Goal: Information Seeking & Learning: Learn about a topic

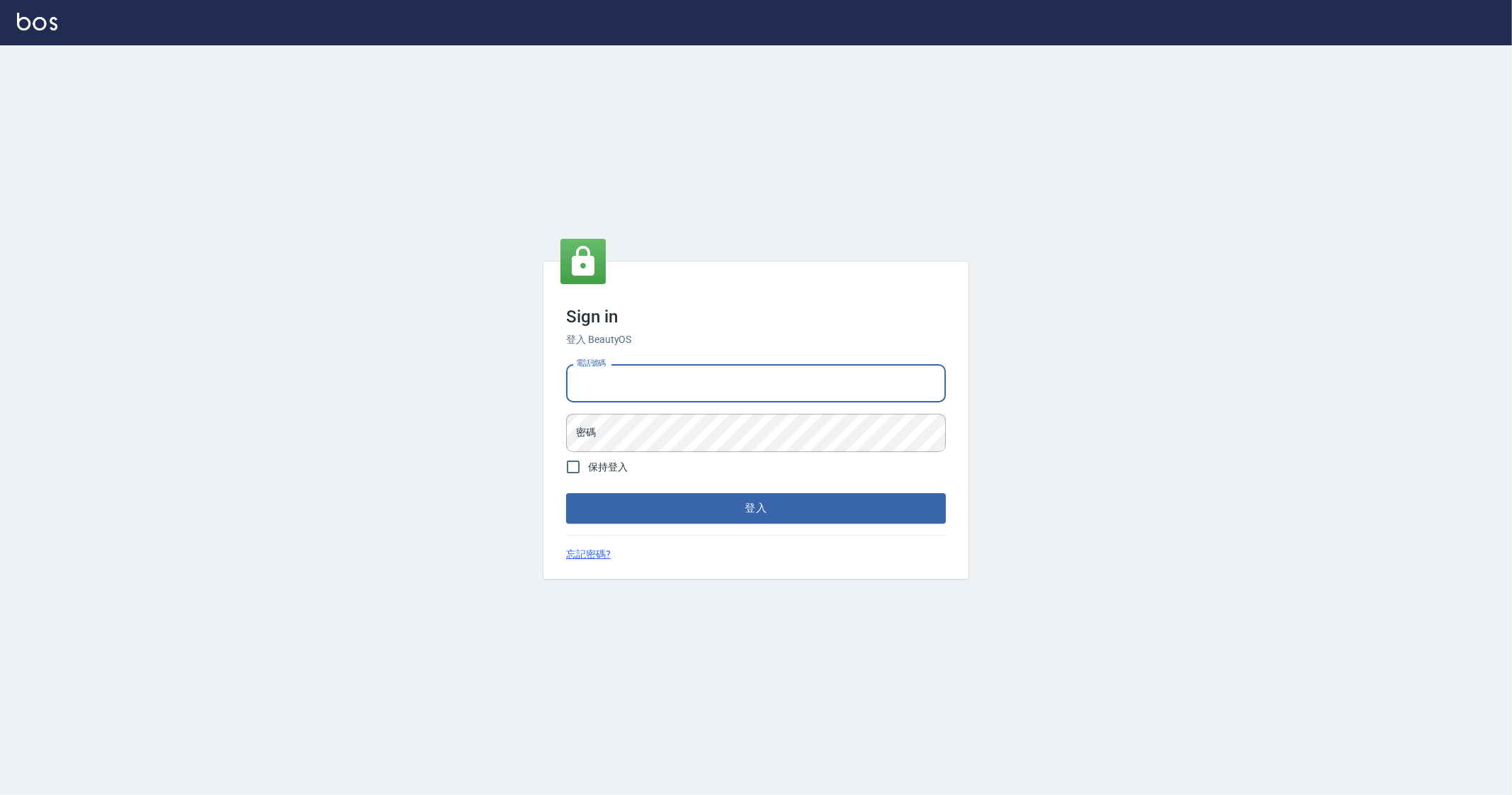
click at [683, 371] on input "電話號碼" at bounding box center [756, 383] width 379 height 38
type input "0912345"
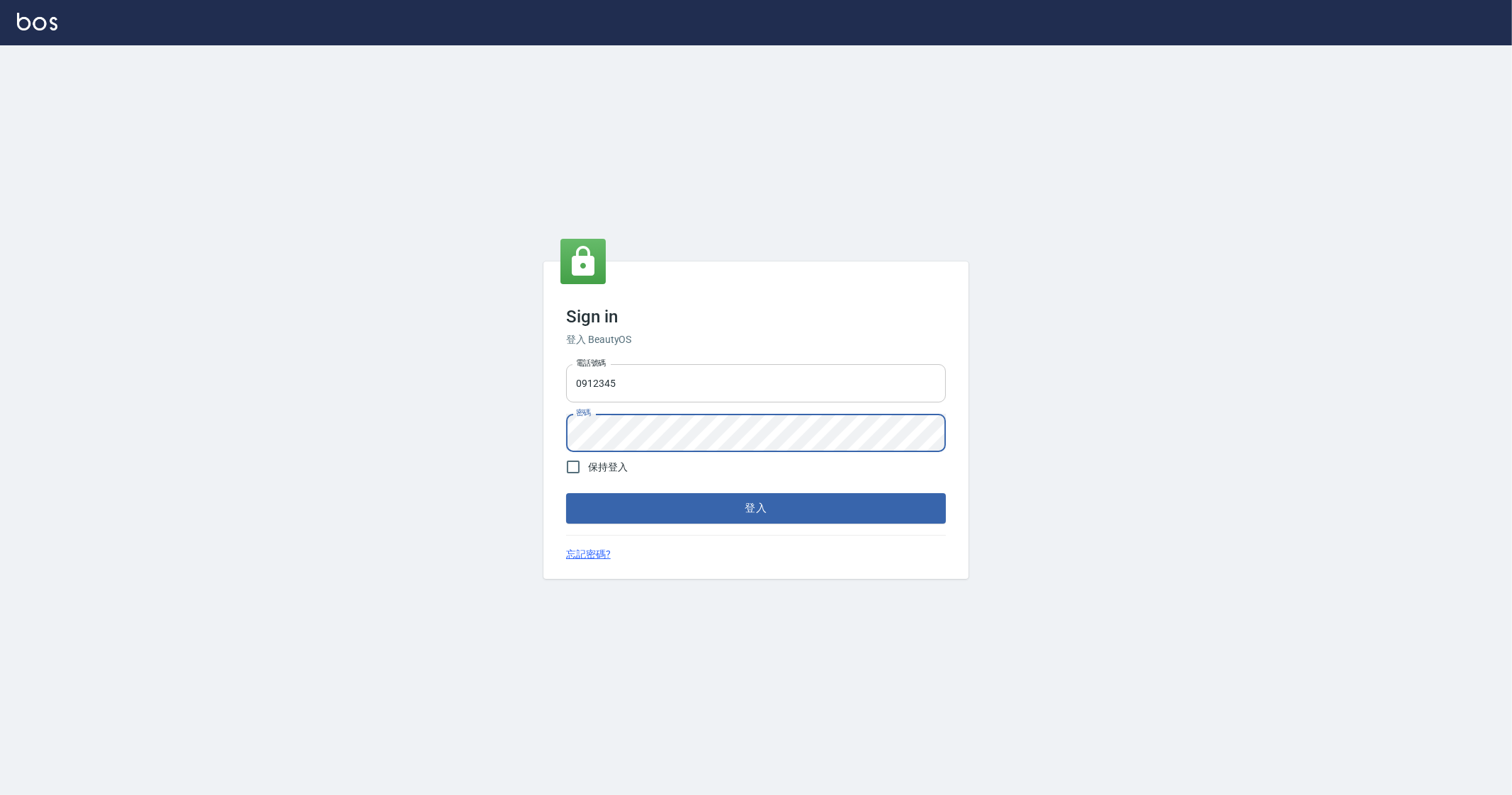
click at [566, 493] on button "登入" at bounding box center [756, 508] width 379 height 30
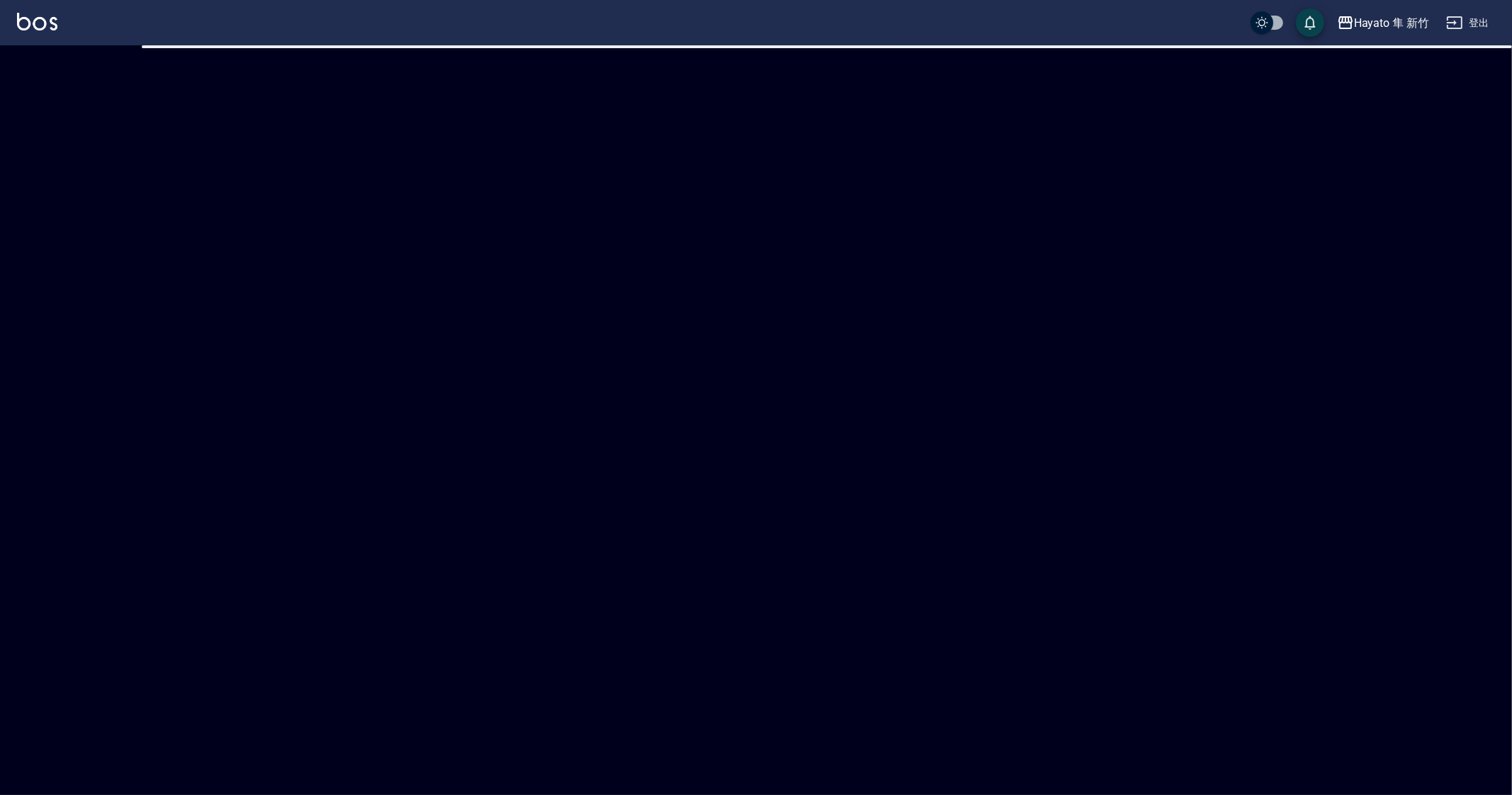
checkbox input "true"
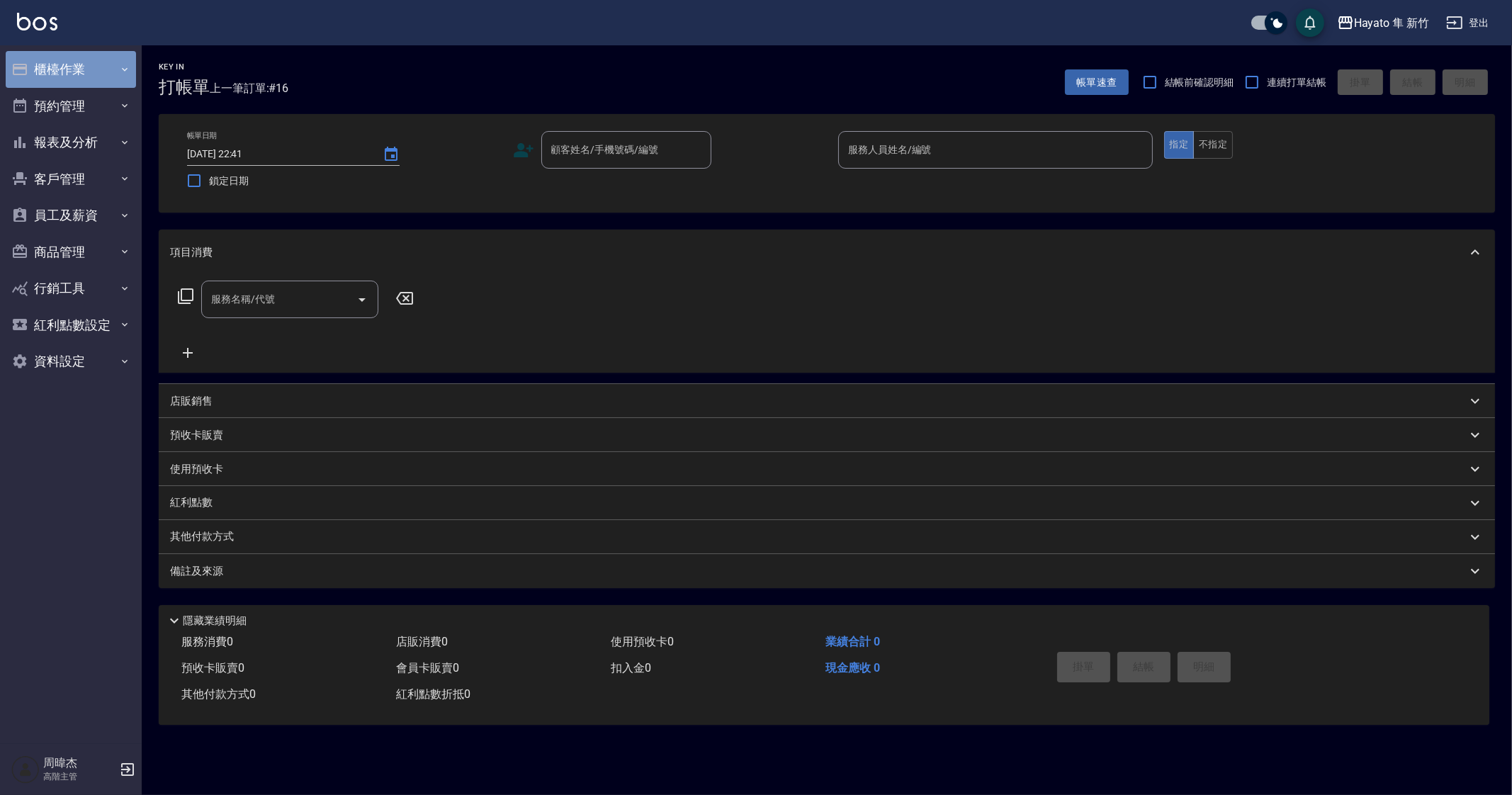
click at [45, 65] on button "櫃檯作業" at bounding box center [71, 69] width 131 height 37
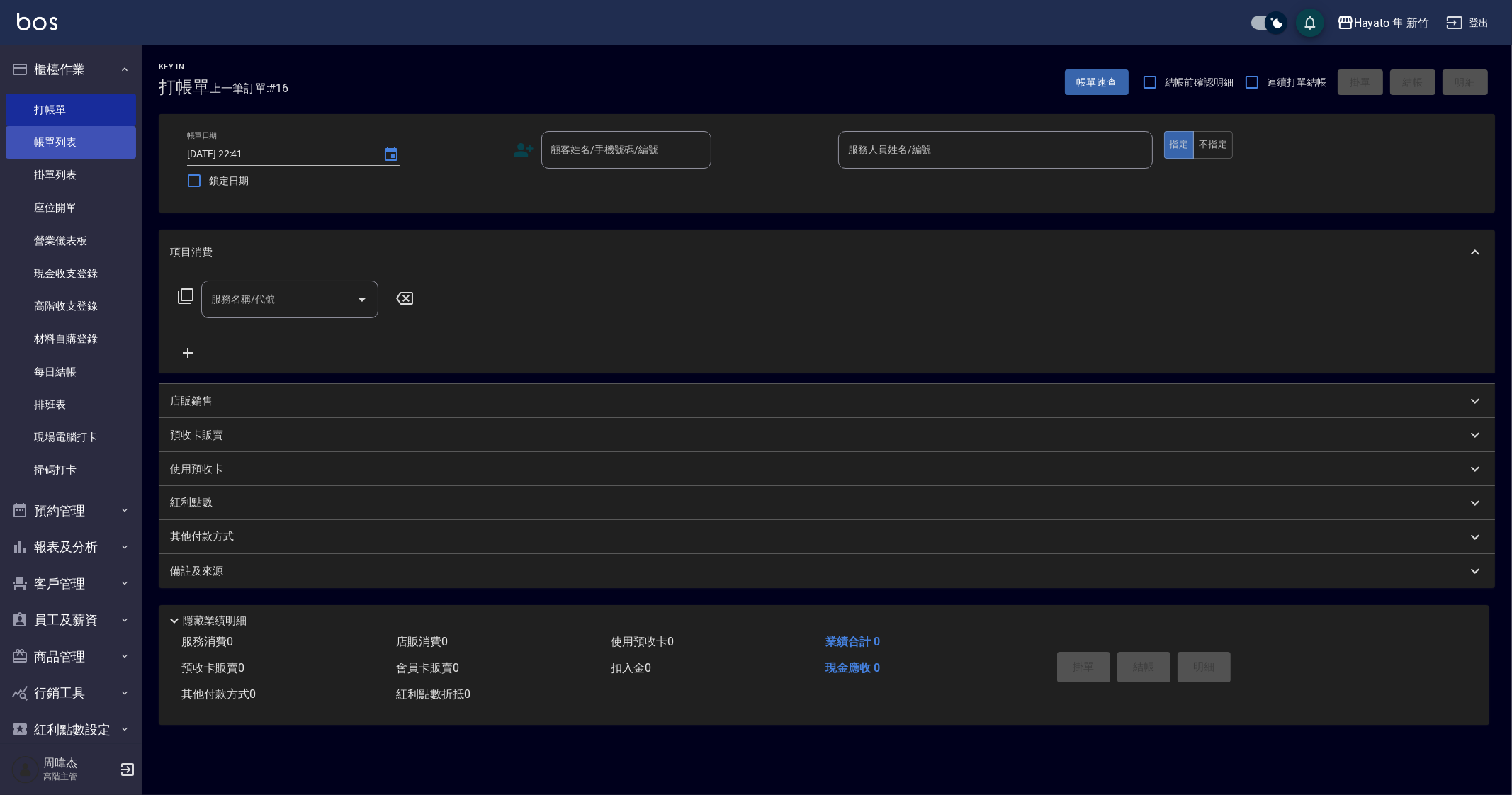
click at [67, 143] on link "帳單列表" at bounding box center [71, 142] width 131 height 32
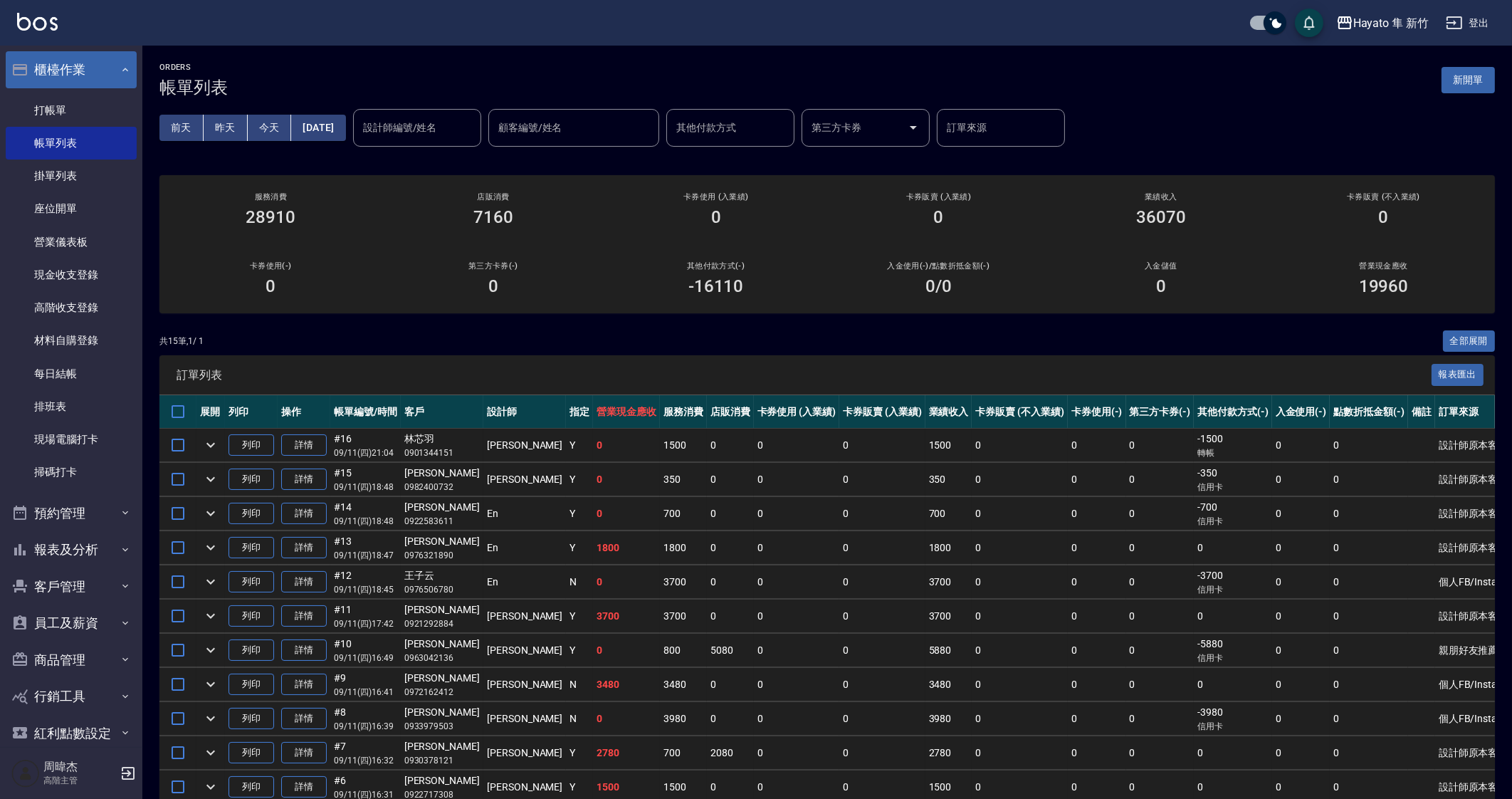
click at [50, 78] on button "櫃檯作業" at bounding box center [71, 70] width 131 height 37
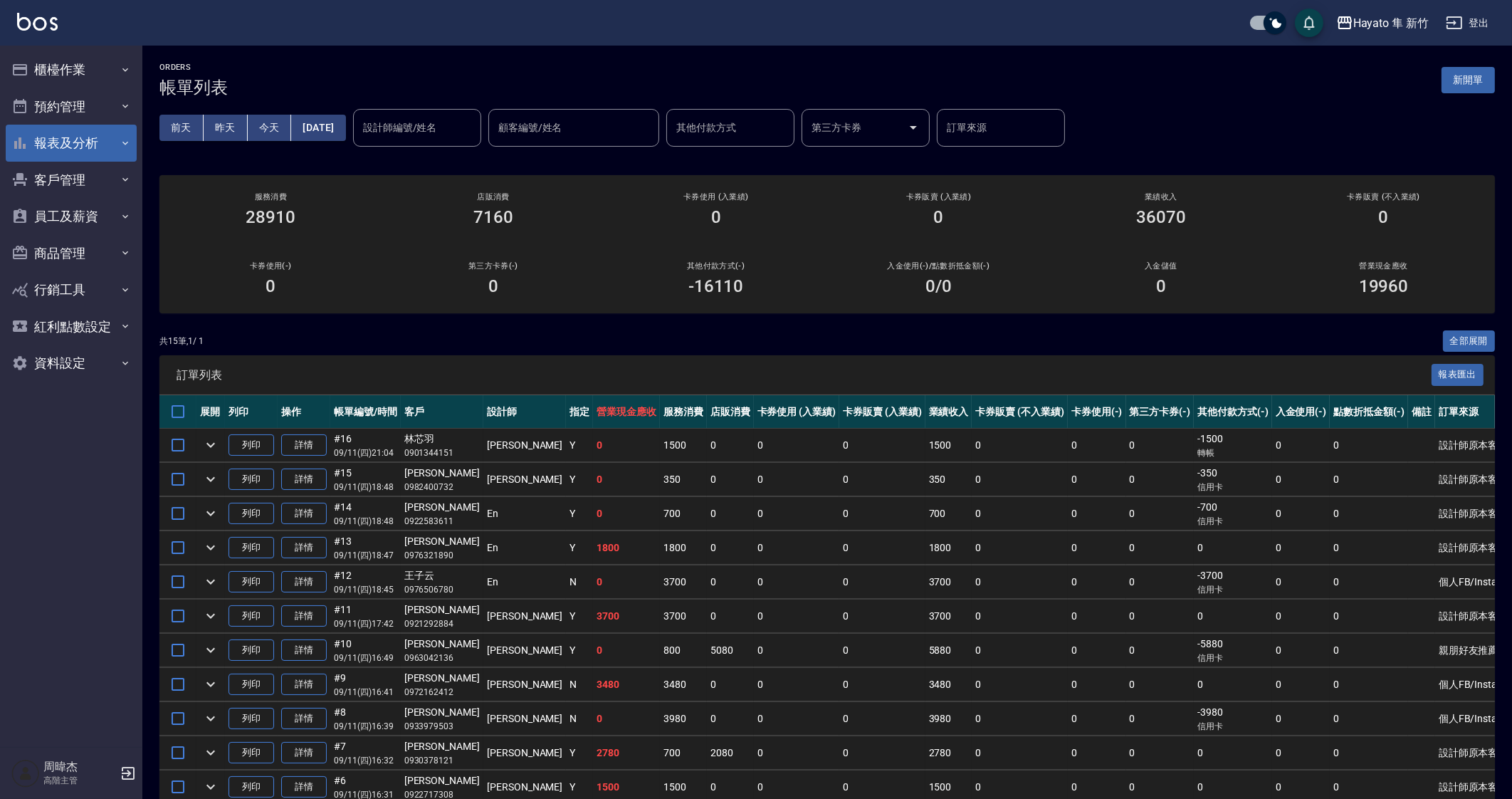
click at [109, 131] on button "報表及分析" at bounding box center [71, 143] width 131 height 37
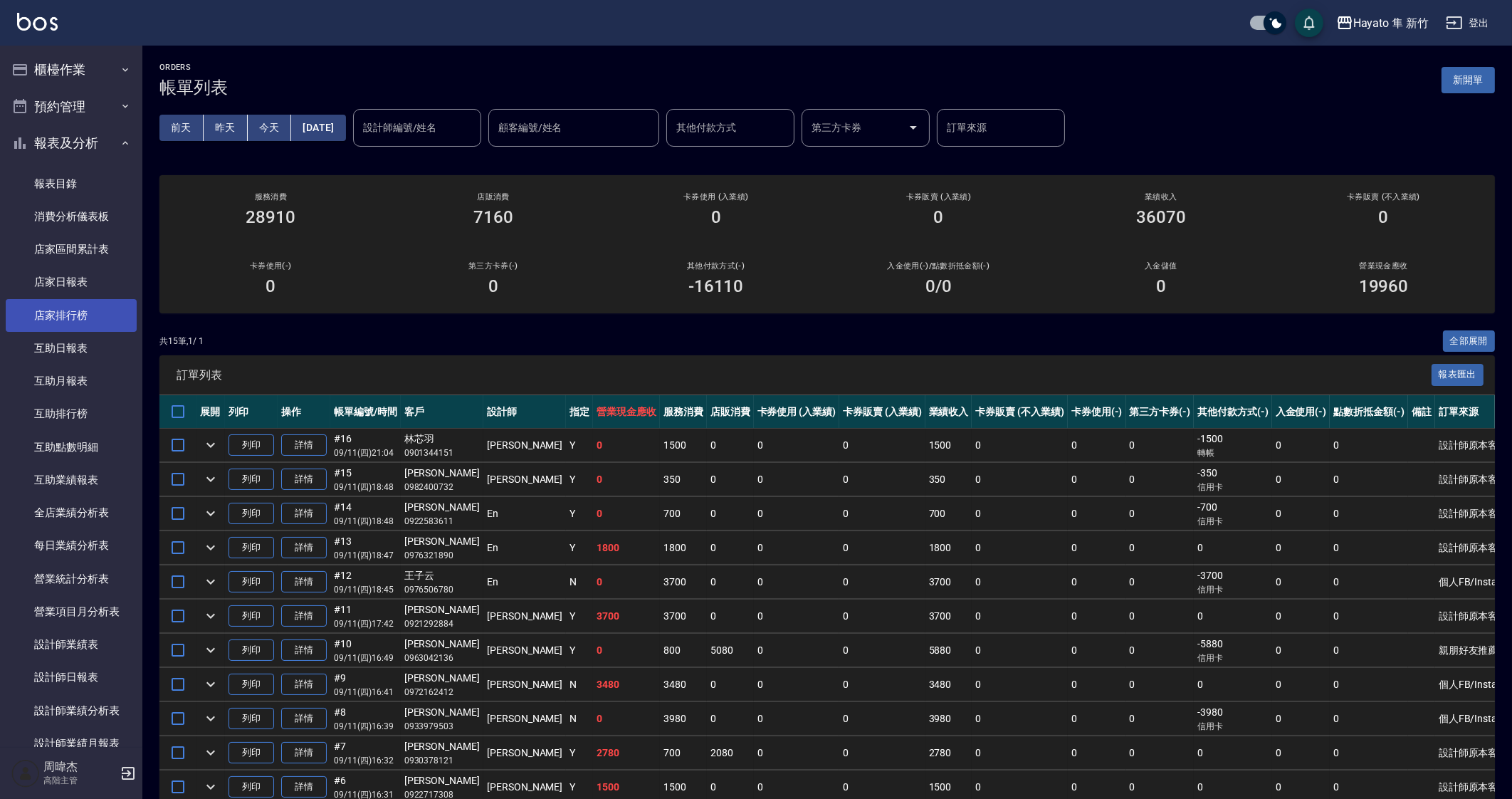
click at [94, 300] on link "店家排行榜" at bounding box center [71, 315] width 131 height 33
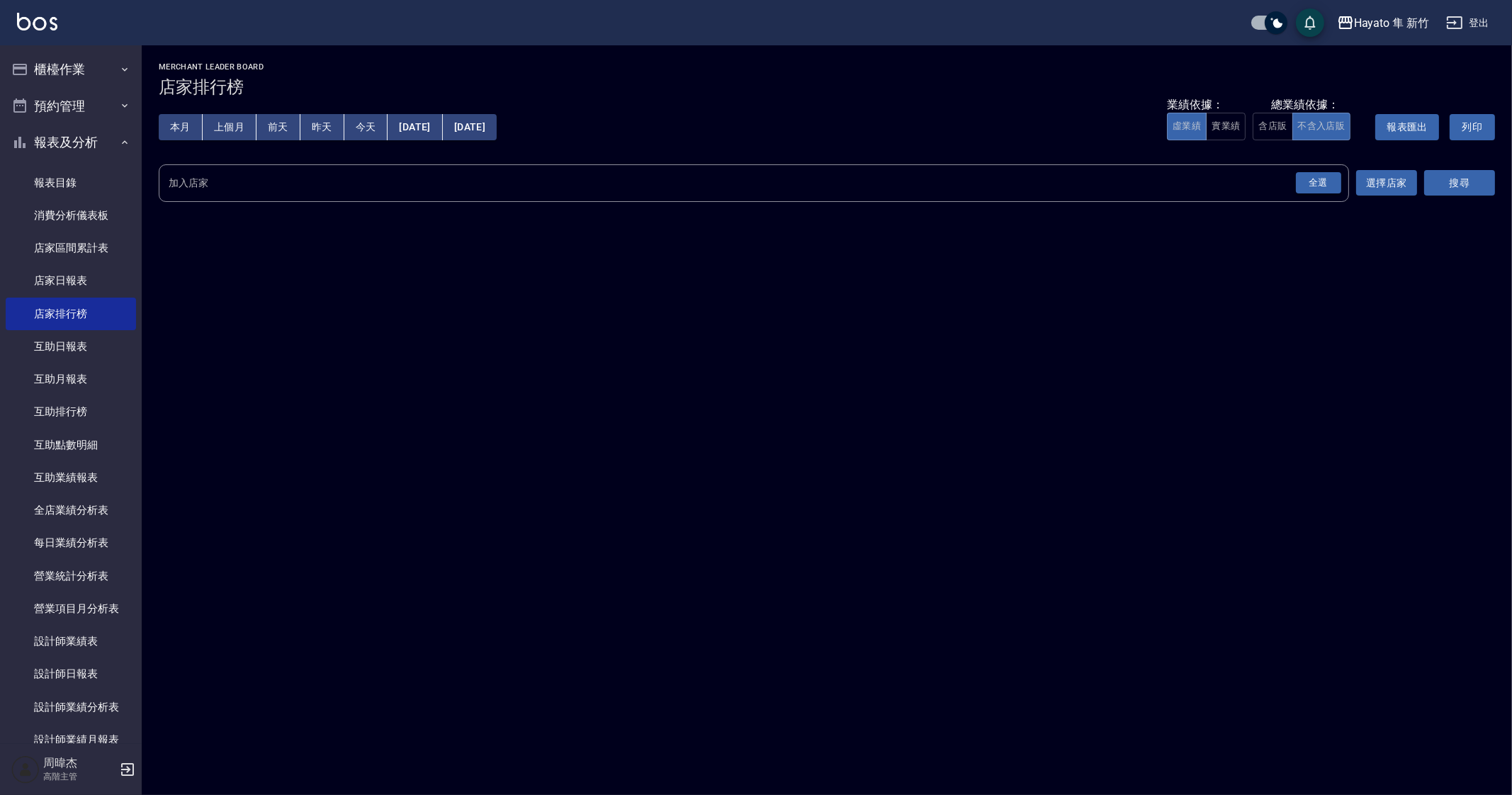
click at [1322, 186] on div "全選" at bounding box center [1318, 183] width 45 height 22
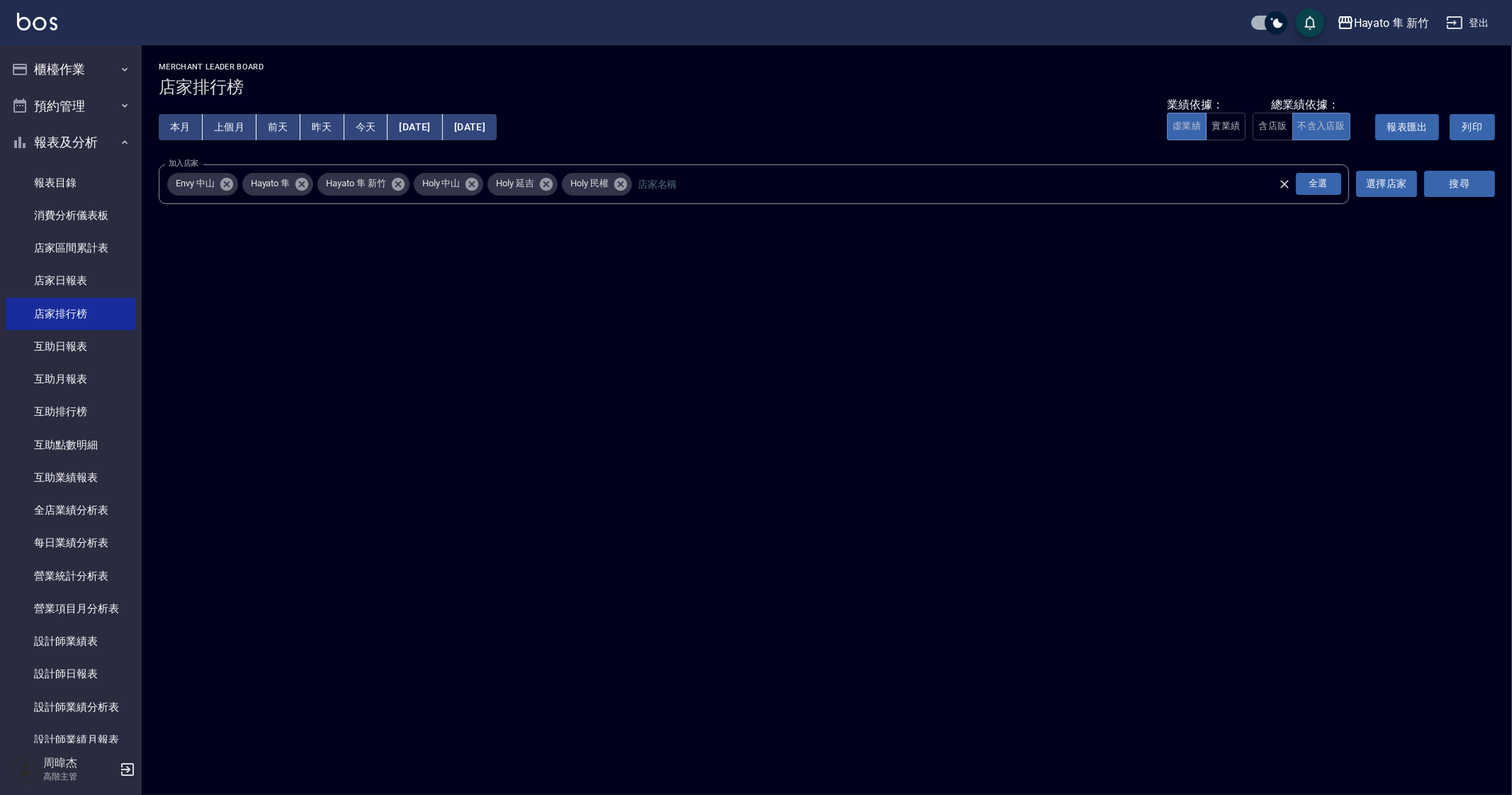
click at [1491, 179] on button "搜尋" at bounding box center [1460, 184] width 71 height 27
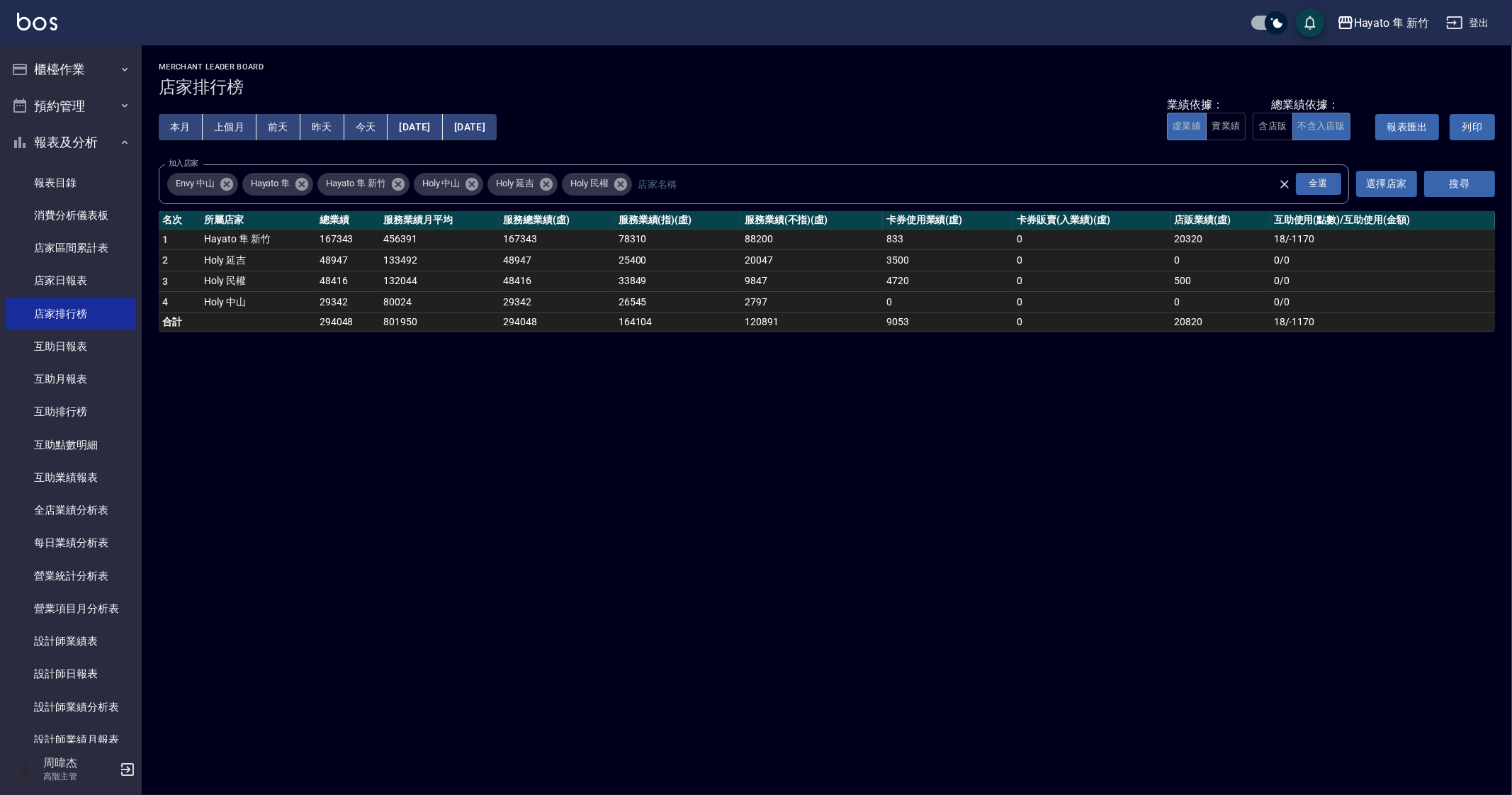
click at [455, 395] on div "Hayato 隼 新竹 [DATE] - [DATE] 店家排行榜 列印時間： [DATE][PHONE_NUMBER]:52 Merchant Leader…" at bounding box center [756, 397] width 1512 height 795
click at [1037, 624] on div "Hayato 隼 新竹 [DATE] - [DATE] 店家排行榜 列印時間： [DATE][PHONE_NUMBER]:52 Merchant Leader…" at bounding box center [756, 397] width 1512 height 795
click at [1062, 622] on div "Hayato 隼 新竹 [DATE] - [DATE] 店家排行榜 列印時間： [DATE][PHONE_NUMBER]:52 Merchant Leader…" at bounding box center [756, 397] width 1512 height 795
click at [946, 610] on div "Hayato 隼 新竹 [DATE] - [DATE] 店家排行榜 列印時間： [DATE][PHONE_NUMBER]:52 Merchant Leader…" at bounding box center [756, 397] width 1512 height 795
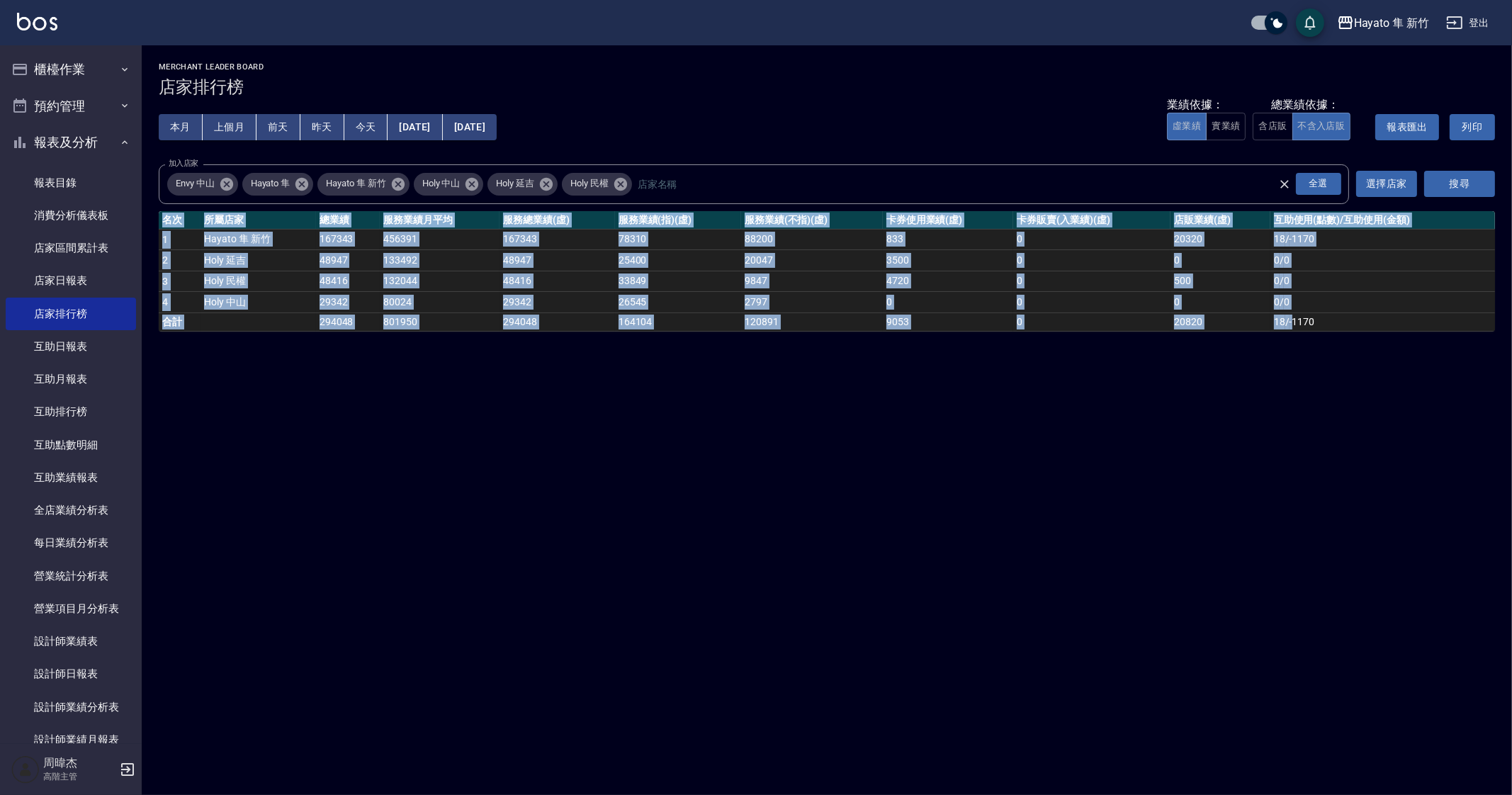
click at [946, 610] on div "Hayato 隼 新竹 [DATE] - [DATE] 店家排行榜 列印時間： [DATE][PHONE_NUMBER]:52 Merchant Leader…" at bounding box center [756, 397] width 1512 height 795
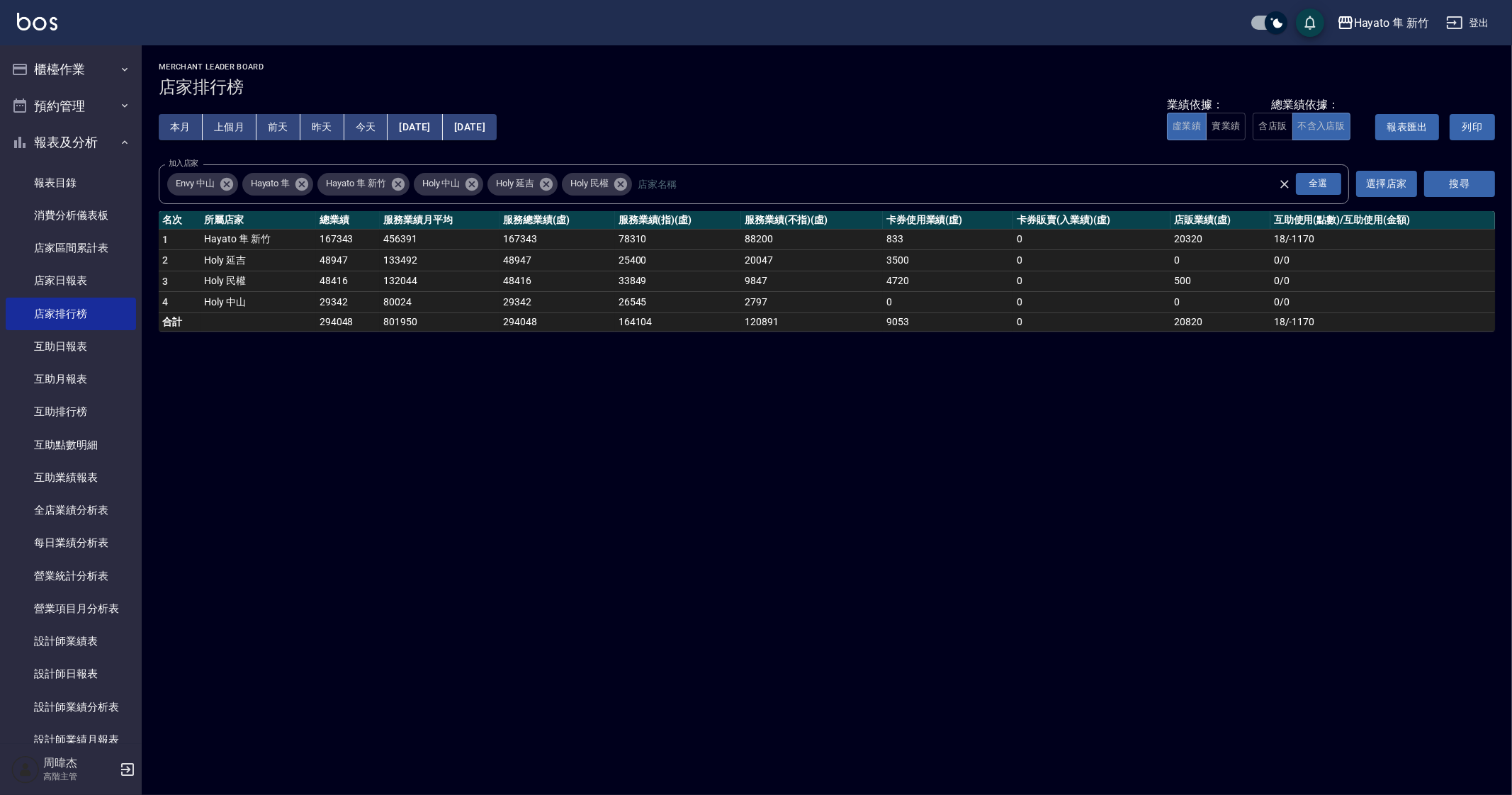
click at [677, 554] on div "Hayato 隼 新竹 [DATE] - [DATE] 店家排行榜 列印時間： [DATE][PHONE_NUMBER]:52 Merchant Leader…" at bounding box center [756, 397] width 1512 height 795
click at [26, 67] on icon "button" at bounding box center [19, 69] width 14 height 11
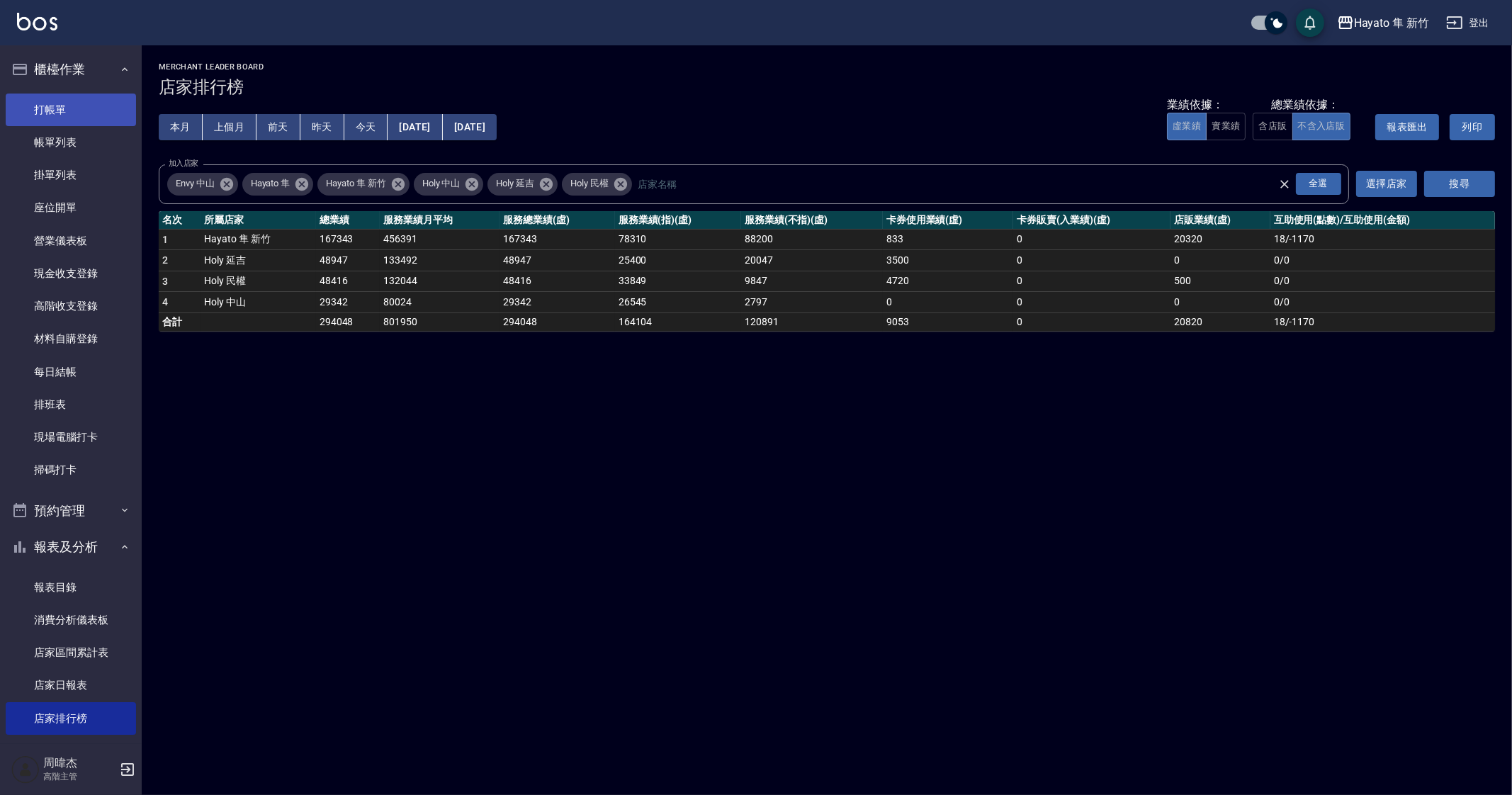
click at [81, 120] on link "打帳單" at bounding box center [71, 110] width 131 height 32
